Goal: Information Seeking & Learning: Learn about a topic

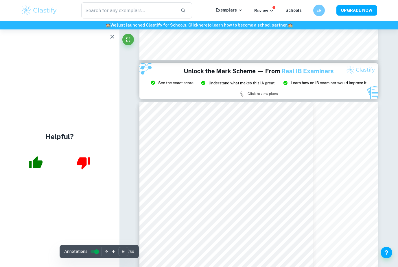
scroll to position [2524, 0]
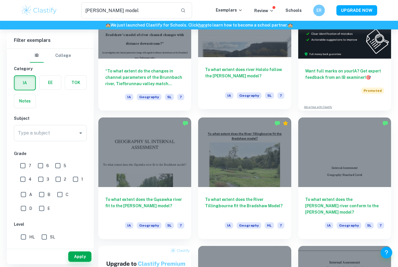
scroll to position [75, 0]
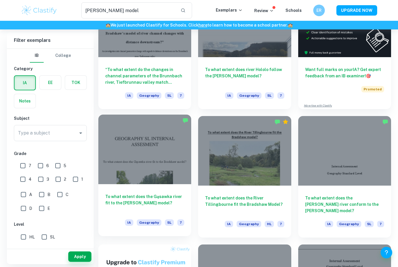
click at [143, 155] on div at bounding box center [144, 150] width 93 height 70
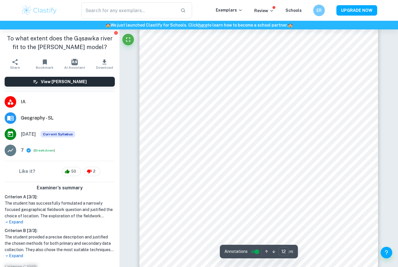
scroll to position [3767, 0]
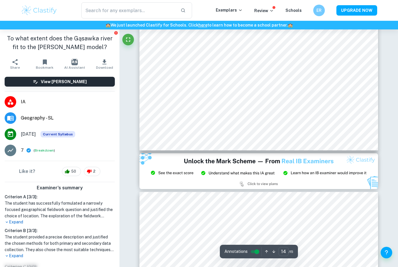
type input "15"
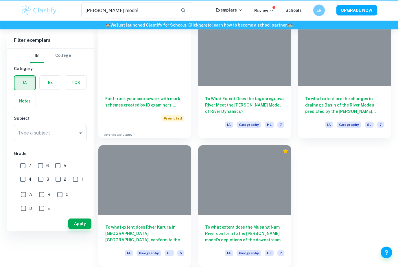
scroll to position [75, 0]
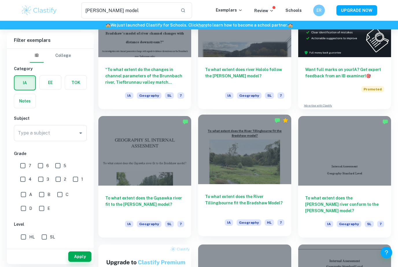
click at [244, 209] on h6 "To what extent does the River Tillingbourne fit the Bradshaw Model?" at bounding box center [244, 203] width 79 height 19
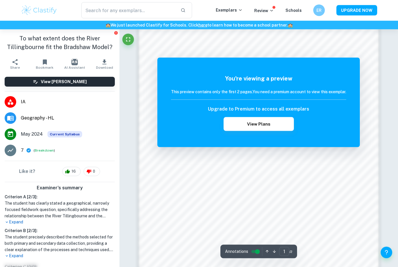
scroll to position [467, 0]
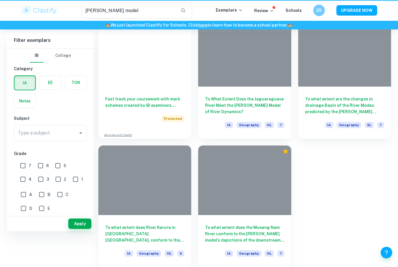
scroll to position [75, 0]
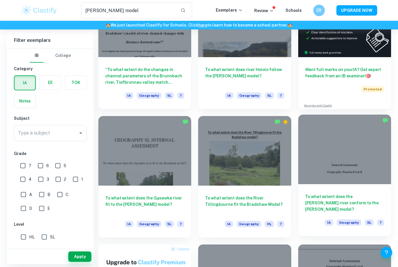
click at [362, 153] on div at bounding box center [344, 150] width 93 height 70
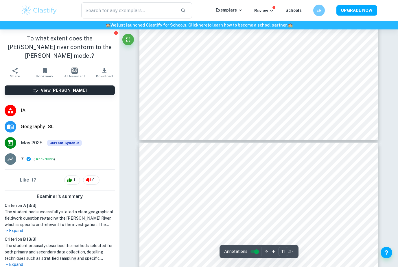
type input "12"
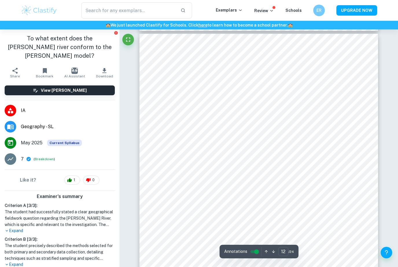
scroll to position [3548, 0]
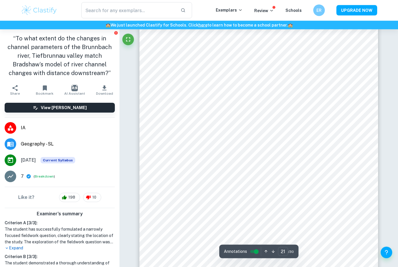
scroll to position [6410, 0]
type input "28"
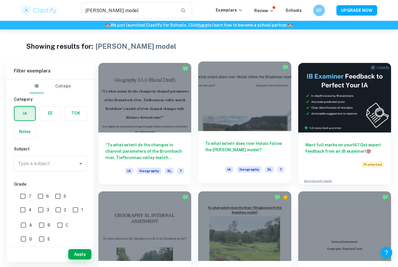
click at [247, 139] on div "To what extent does river Hololo follow the [PERSON_NAME] model? IA Geography S…" at bounding box center [244, 157] width 93 height 52
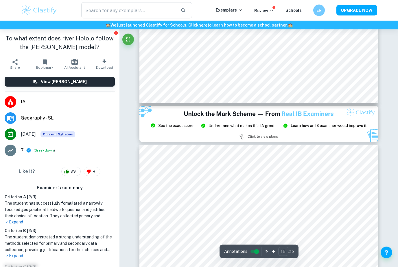
type input "14"
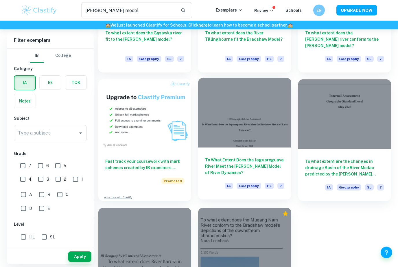
scroll to position [255, 0]
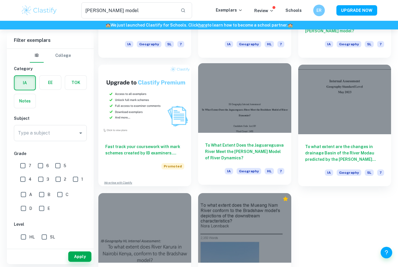
click at [232, 112] on div at bounding box center [244, 98] width 93 height 70
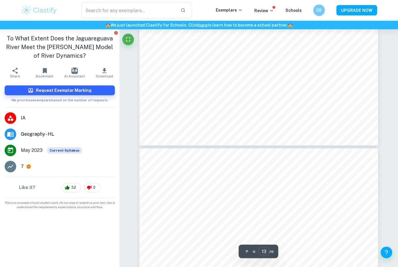
type input "14"
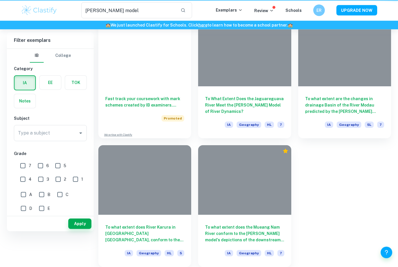
scroll to position [255, 0]
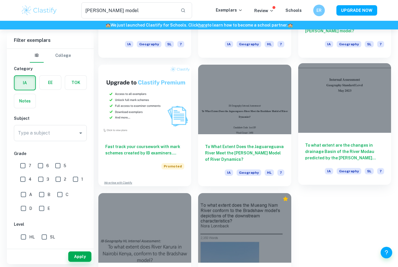
click at [348, 155] on h6 "To what extent are the changes in drainage Basin of the River Modau predicted b…" at bounding box center [344, 151] width 79 height 19
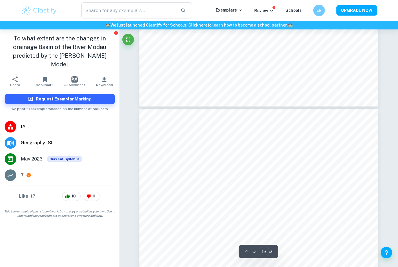
type input "12"
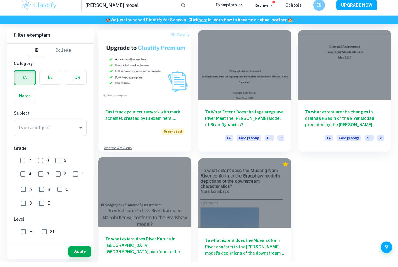
scroll to position [285, 0]
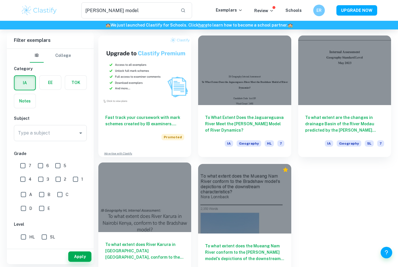
click at [126, 237] on div "To what extent does River Karura in [GEOGRAPHIC_DATA] [GEOGRAPHIC_DATA], confor…" at bounding box center [144, 258] width 93 height 52
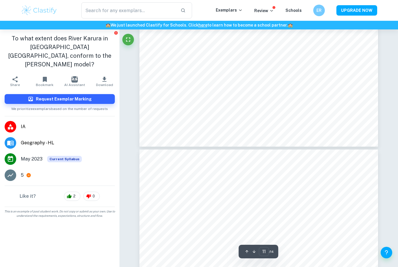
type input "12"
